Goal: Navigation & Orientation: Go to known website

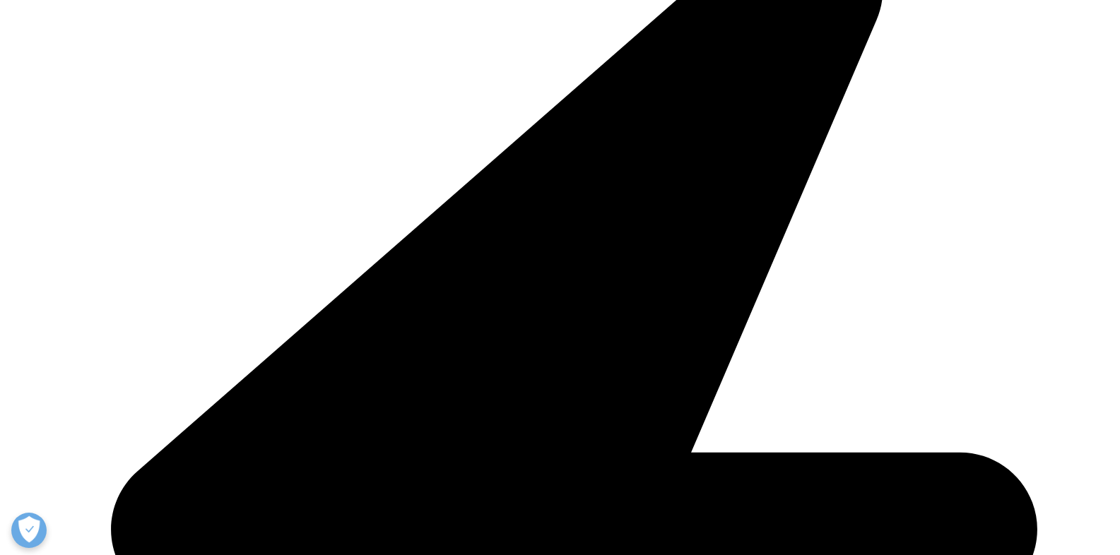
scroll to position [2119, 0]
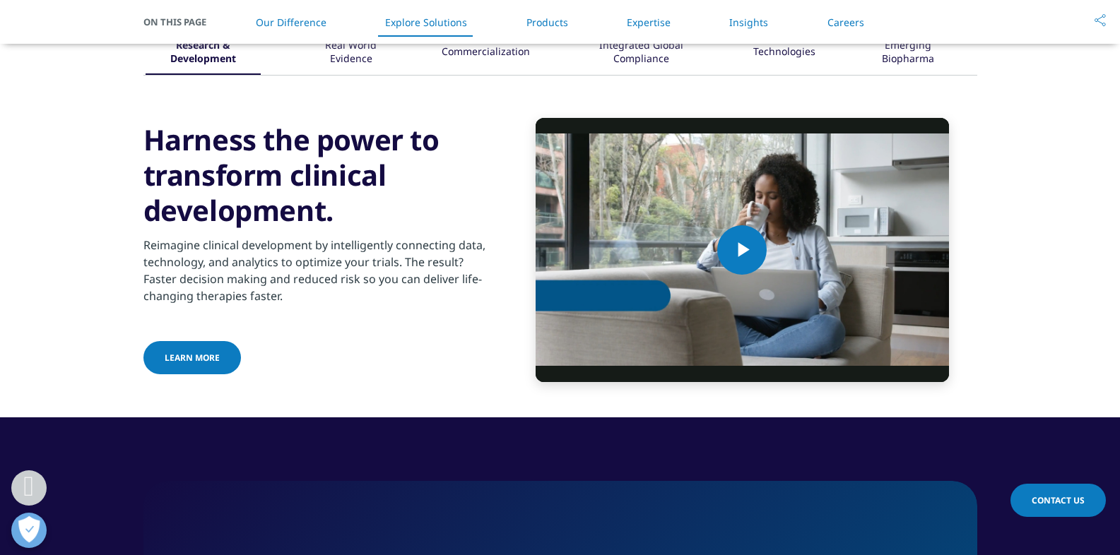
scroll to position [2052, 0]
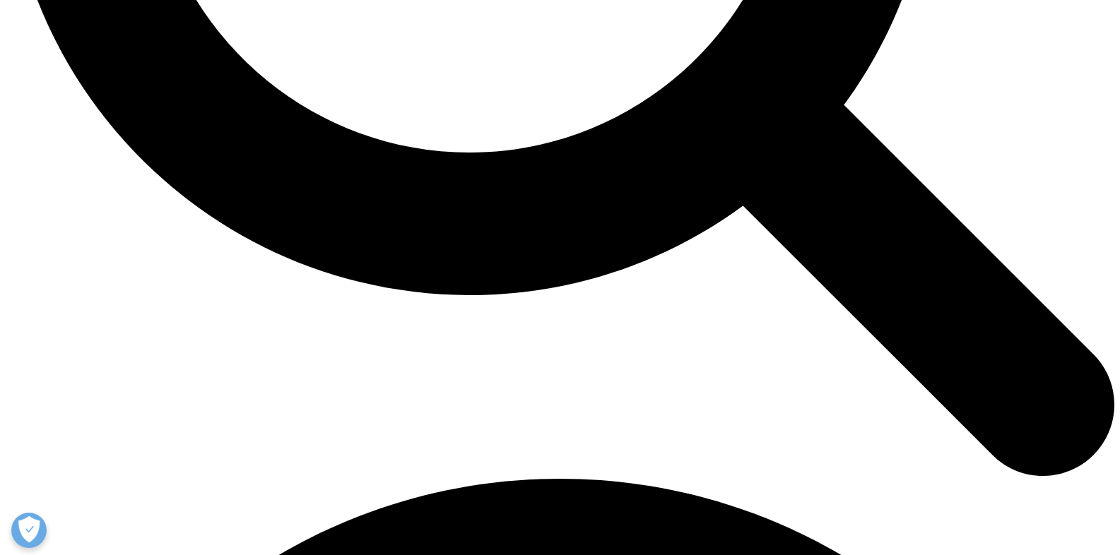
scroll to position [1780, 0]
